Goal: Information Seeking & Learning: Learn about a topic

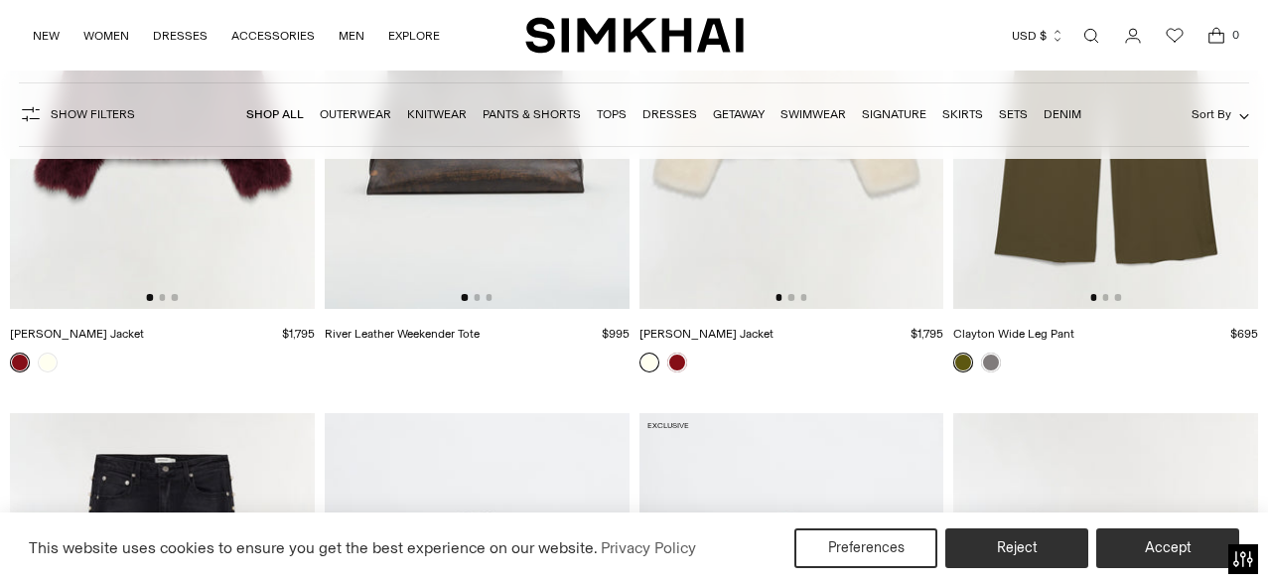
scroll to position [6324, 0]
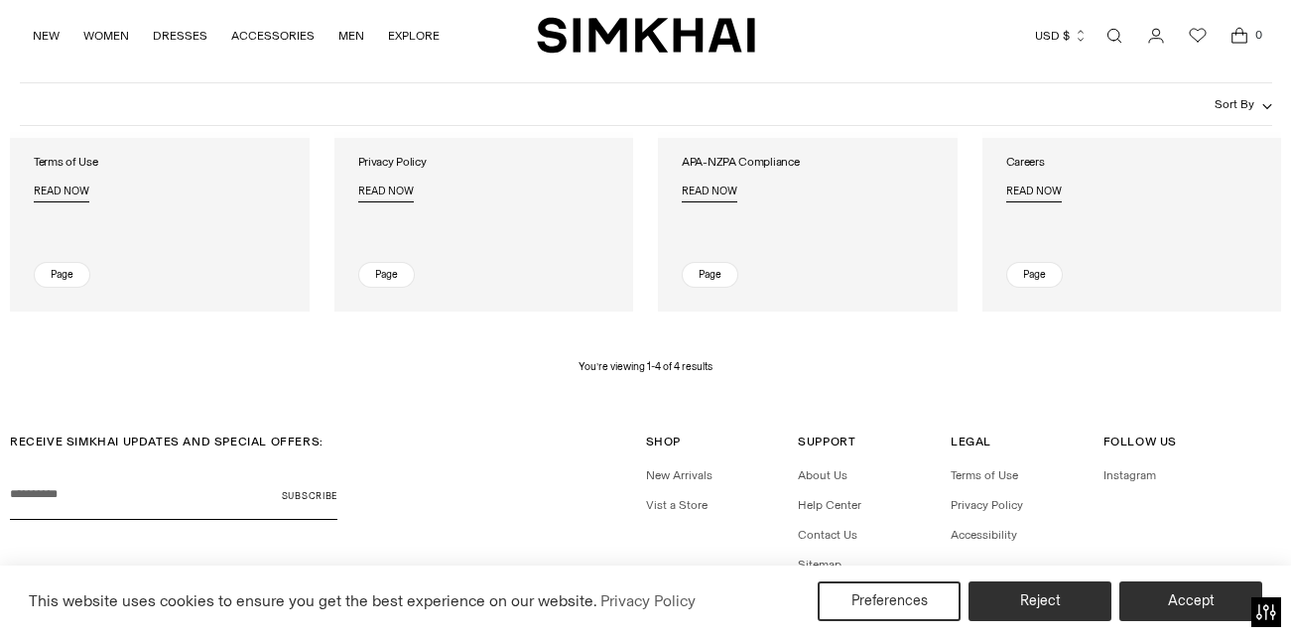
scroll to position [341, 0]
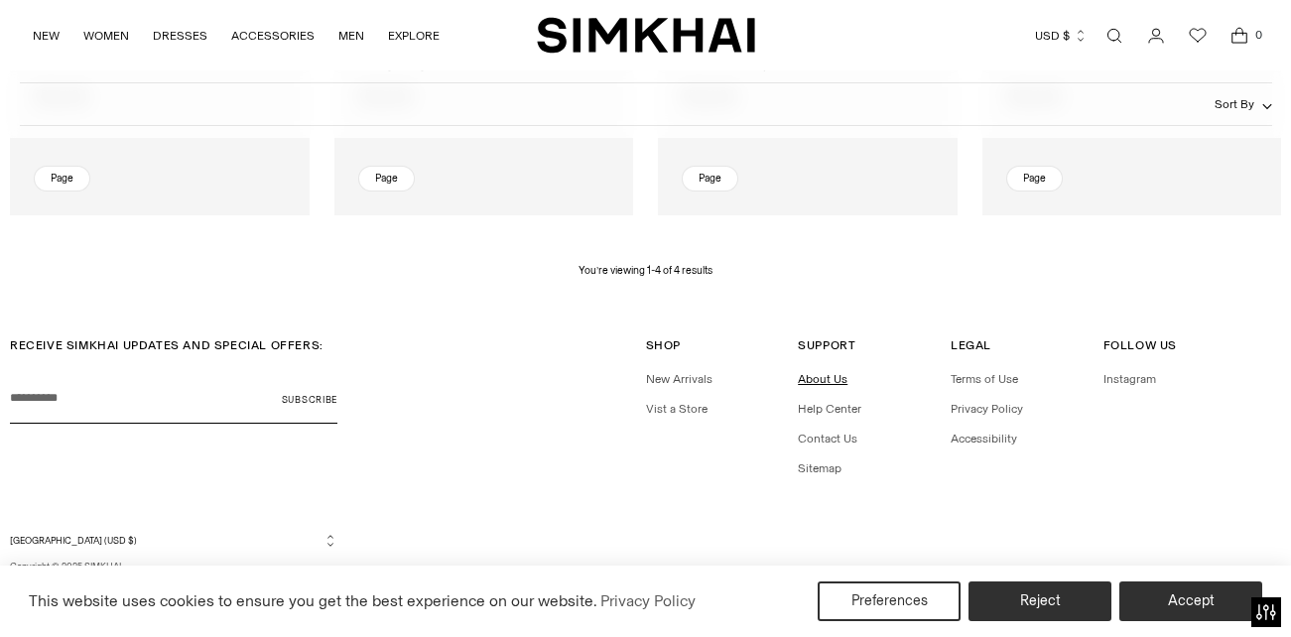
click at [832, 381] on link "About Us" at bounding box center [823, 379] width 50 height 14
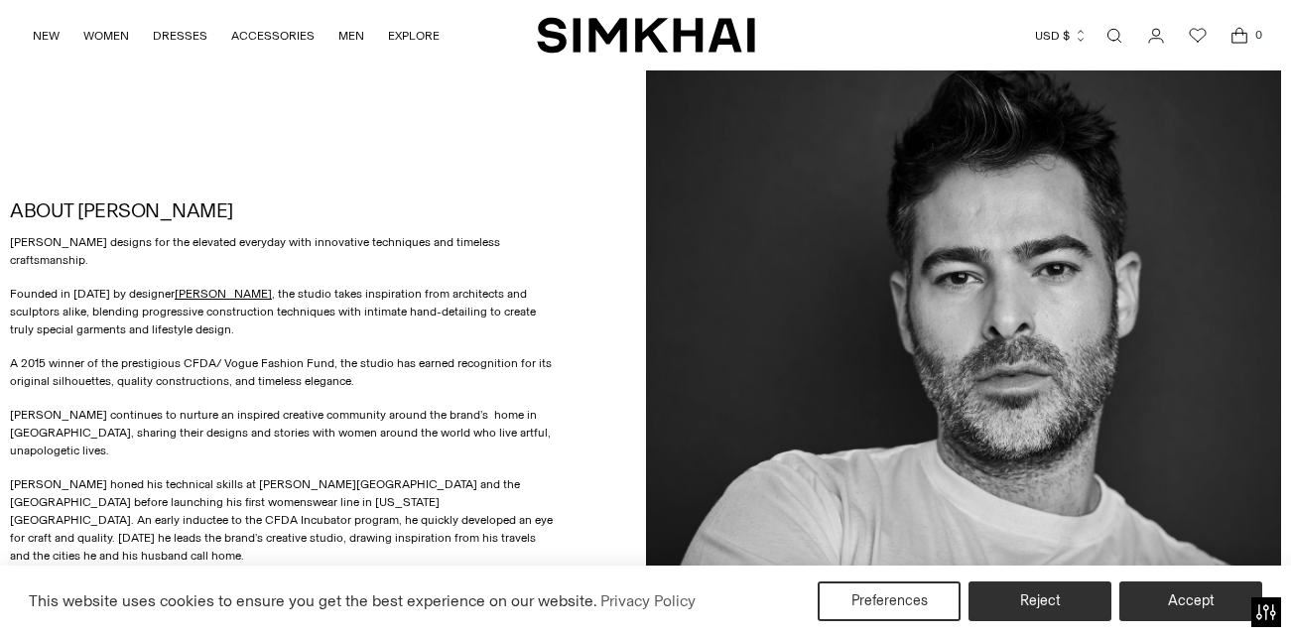
scroll to position [794, 0]
